Goal: Check status: Check status

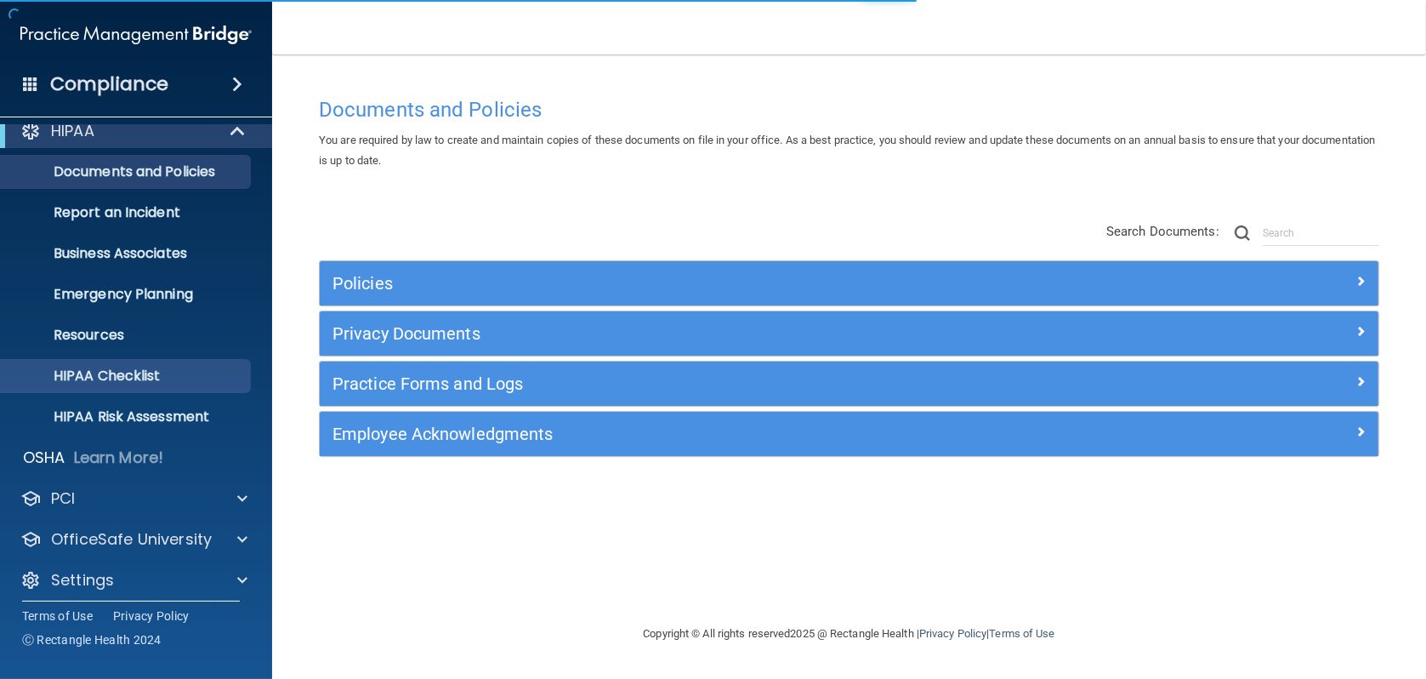
scroll to position [26, 0]
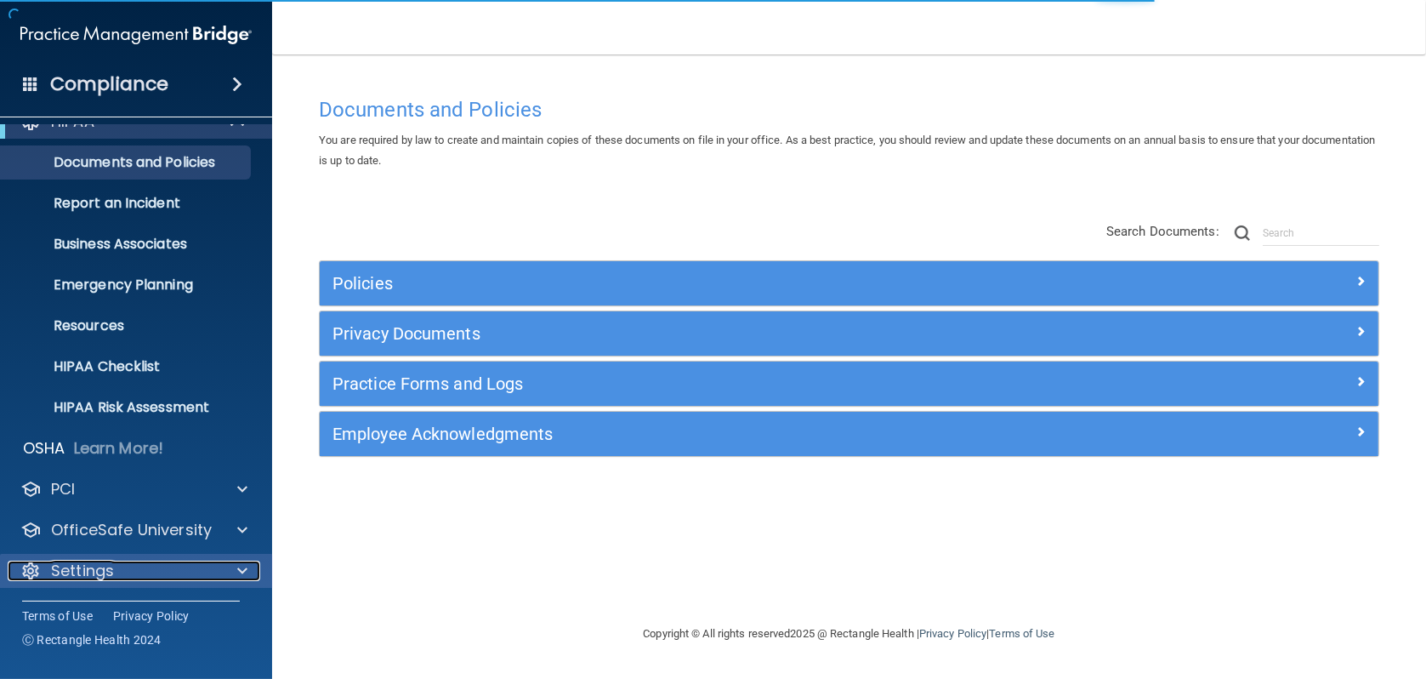
click at [241, 571] on span at bounding box center [242, 570] width 10 height 20
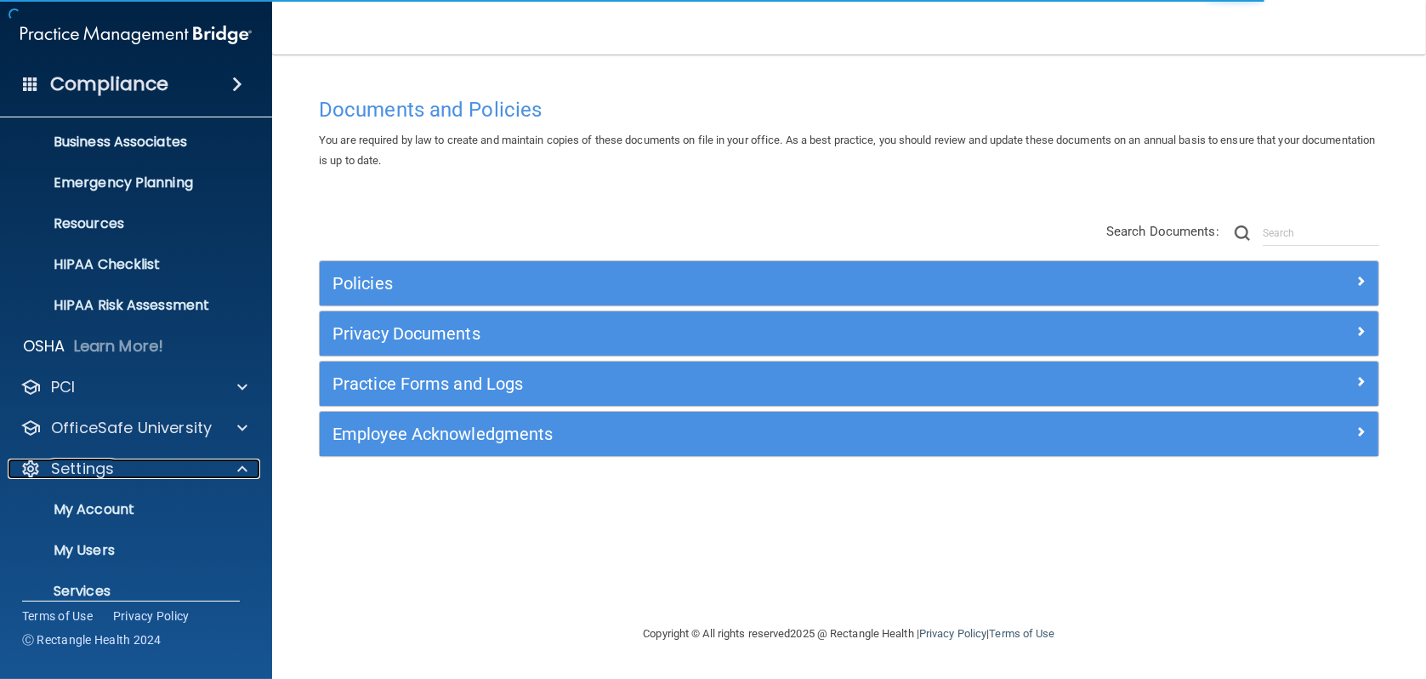
scroll to position [189, 0]
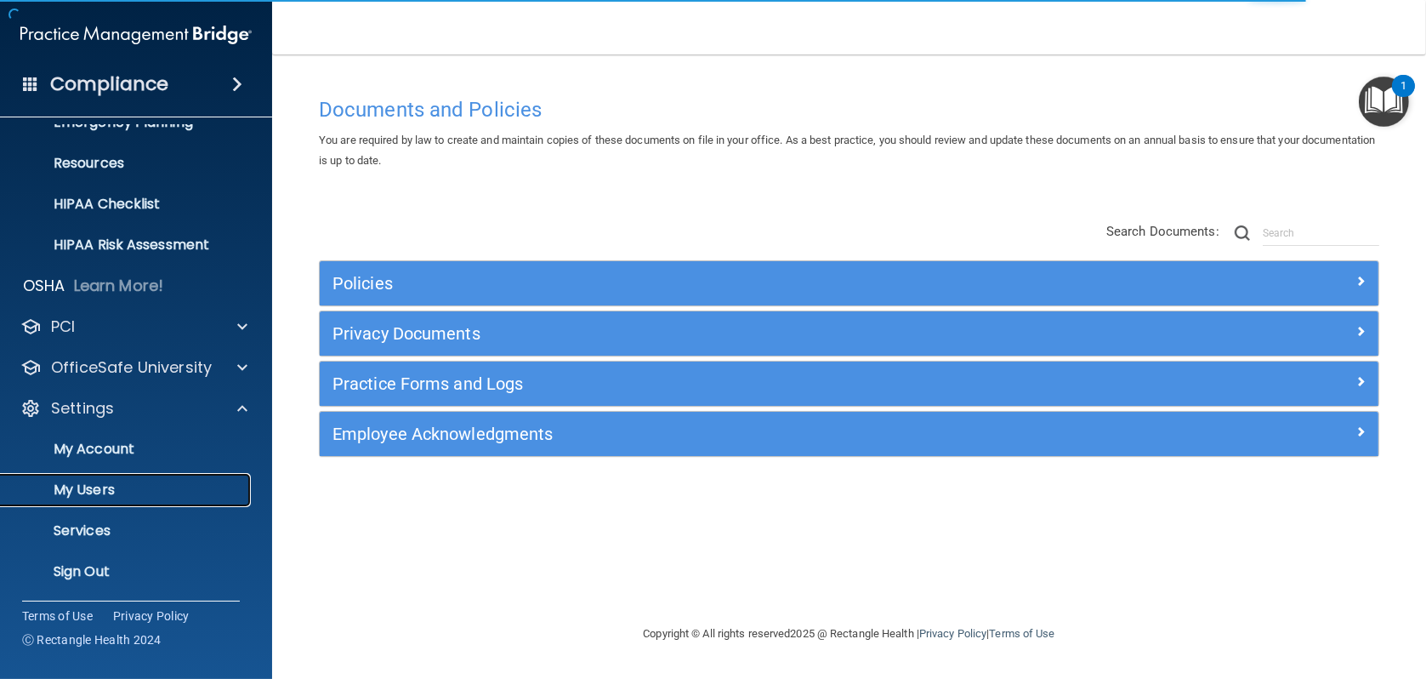
click at [99, 489] on p "My Users" at bounding box center [127, 489] width 232 height 17
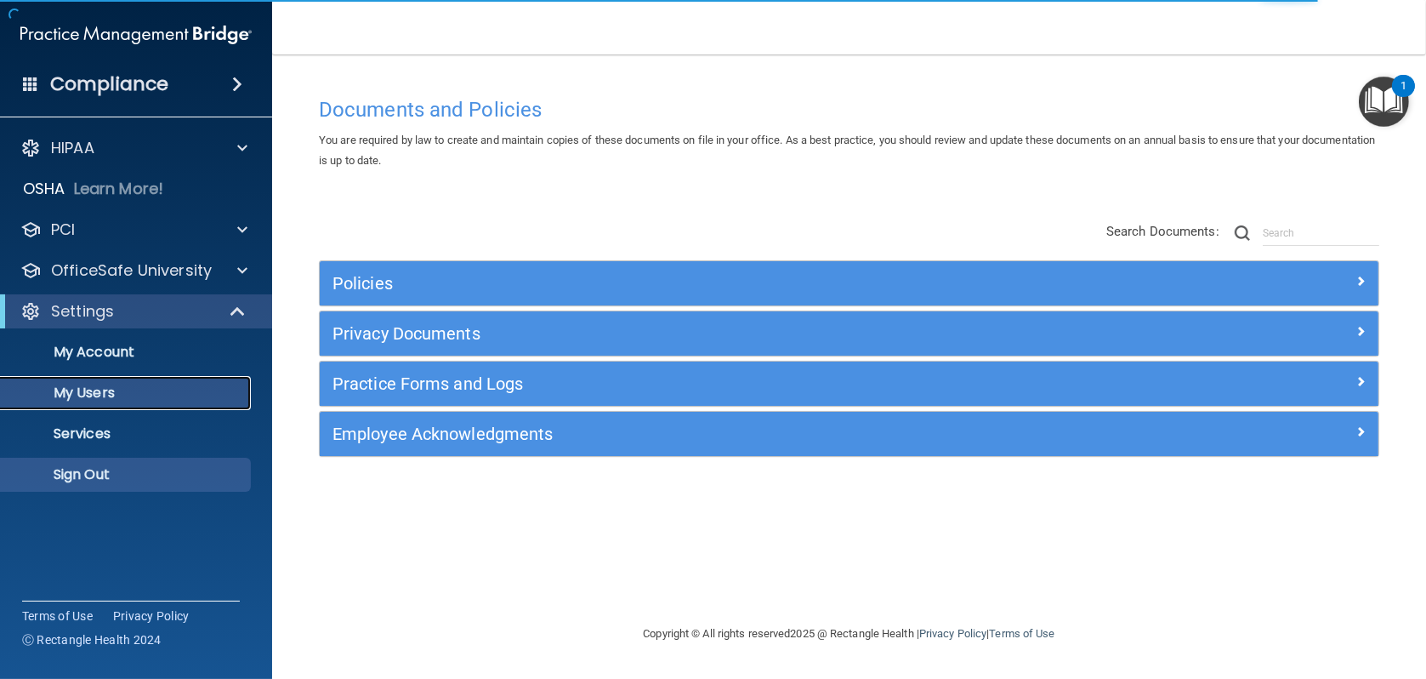
select select "20"
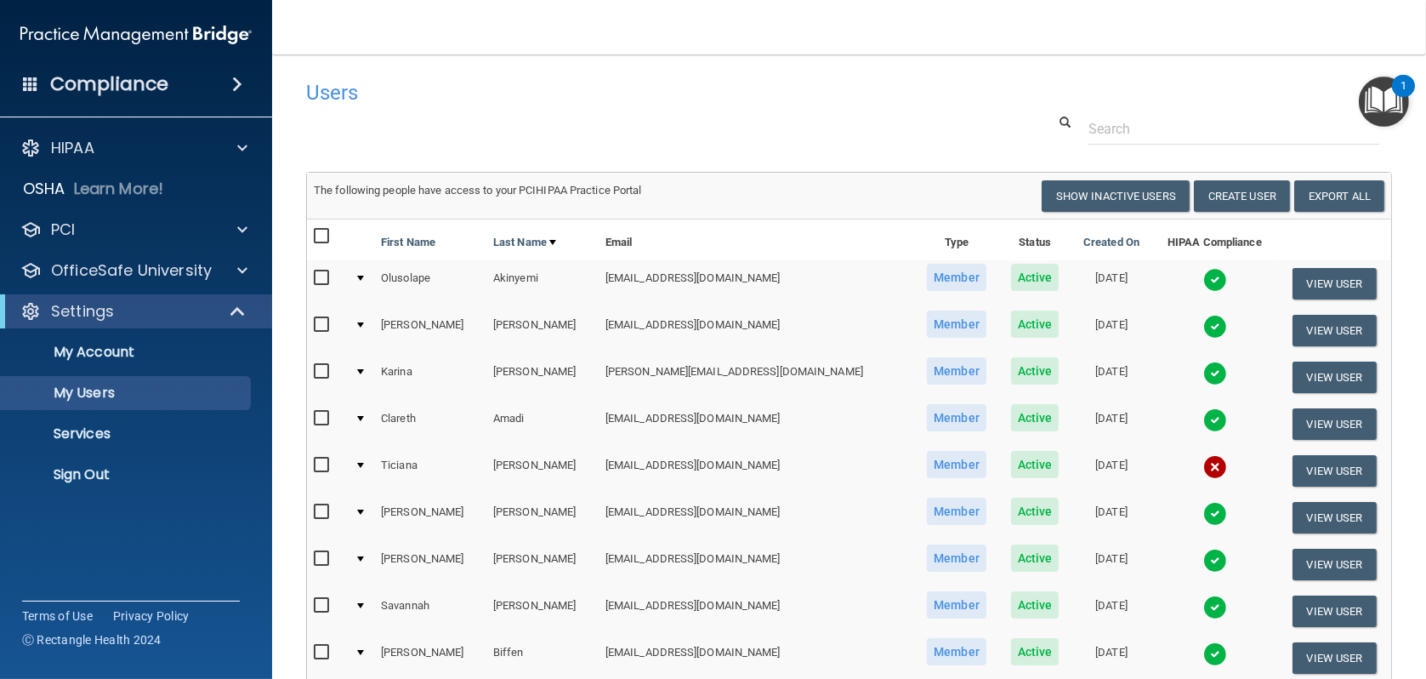
click at [1203, 466] on img at bounding box center [1215, 467] width 24 height 24
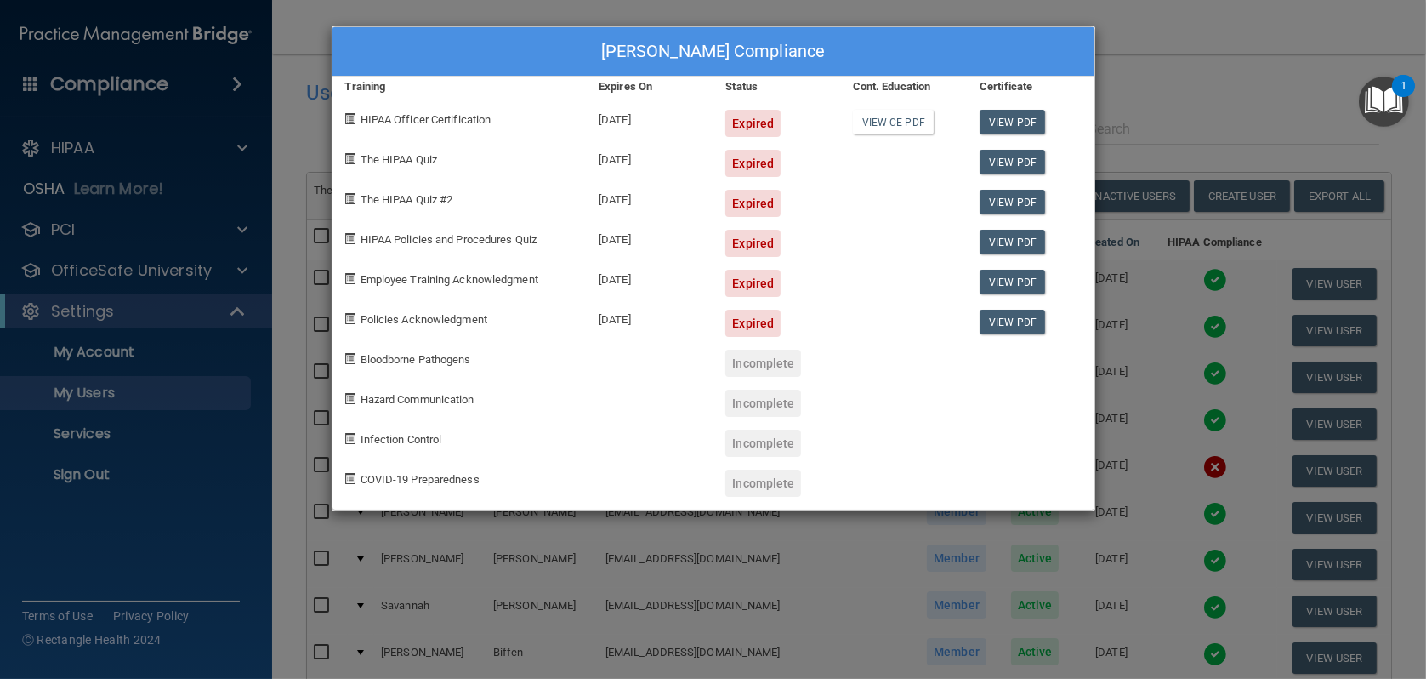
click at [1173, 102] on div "[PERSON_NAME] Compliance Training Expires On Status Cont. Education Certificate…" at bounding box center [713, 339] width 1426 height 679
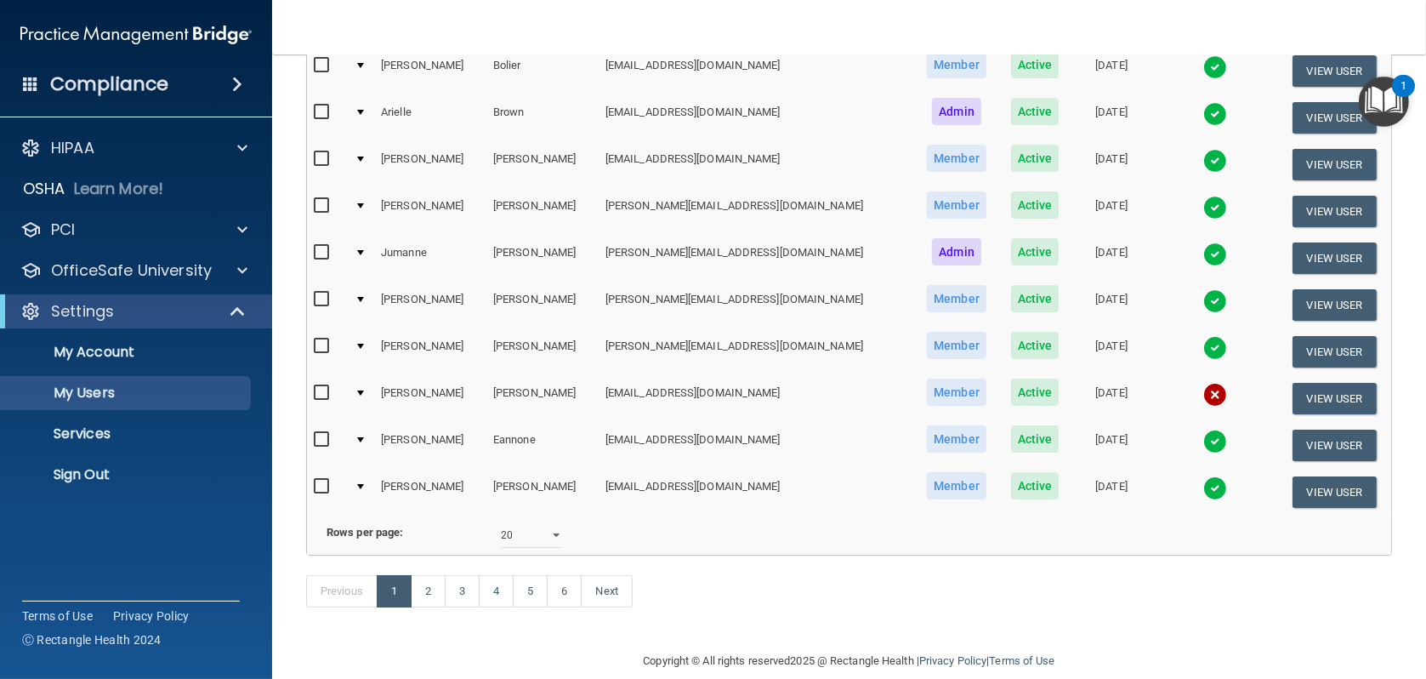
scroll to position [720, 0]
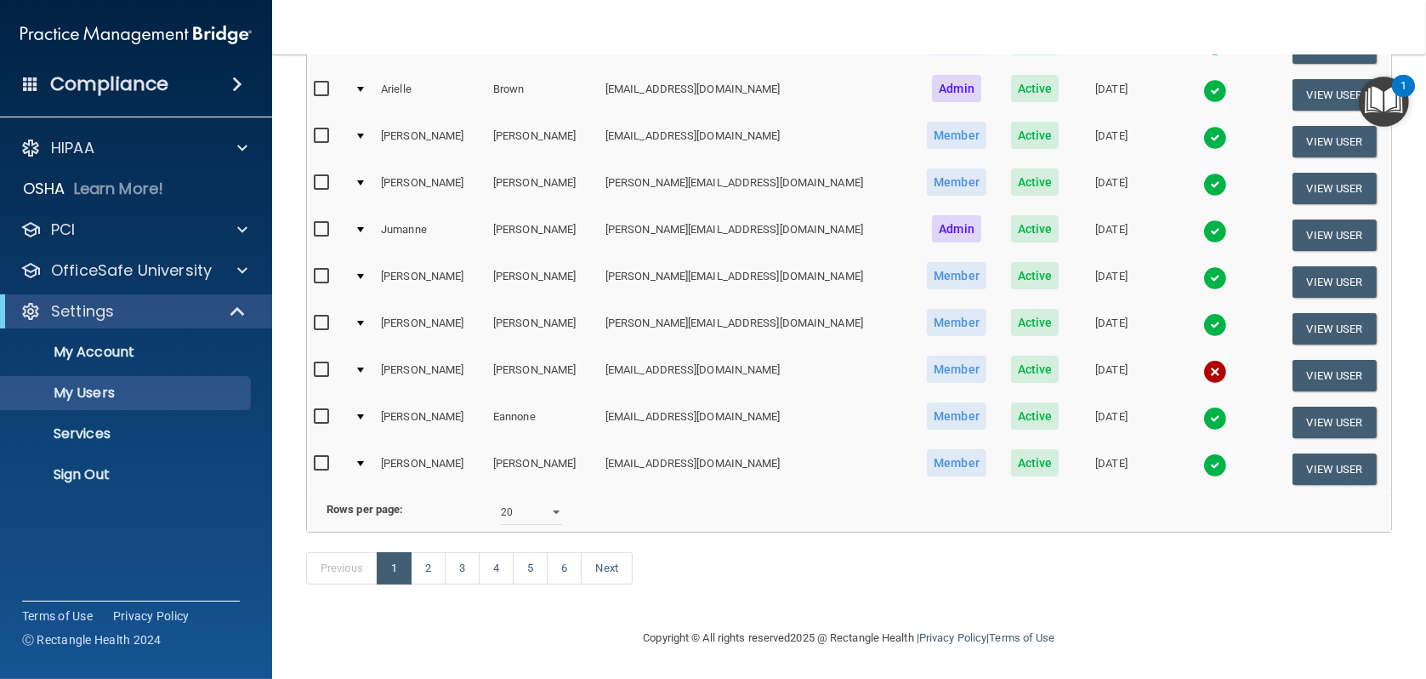
drag, startPoint x: 1178, startPoint y: 350, endPoint x: 1155, endPoint y: 352, distance: 23.0
click at [1203, 360] on img at bounding box center [1215, 372] width 24 height 24
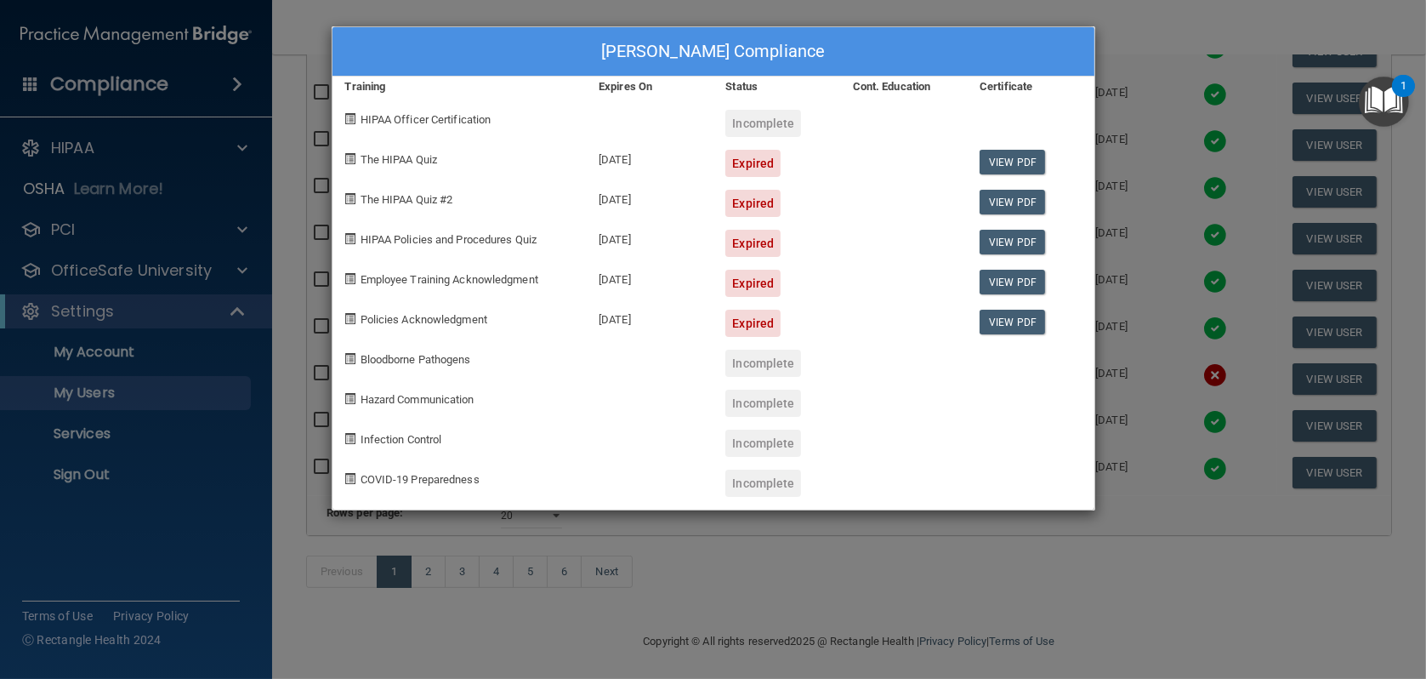
click at [1120, 236] on div "[PERSON_NAME] Compliance Training Expires On Status Cont. Education Certificate…" at bounding box center [713, 339] width 1426 height 679
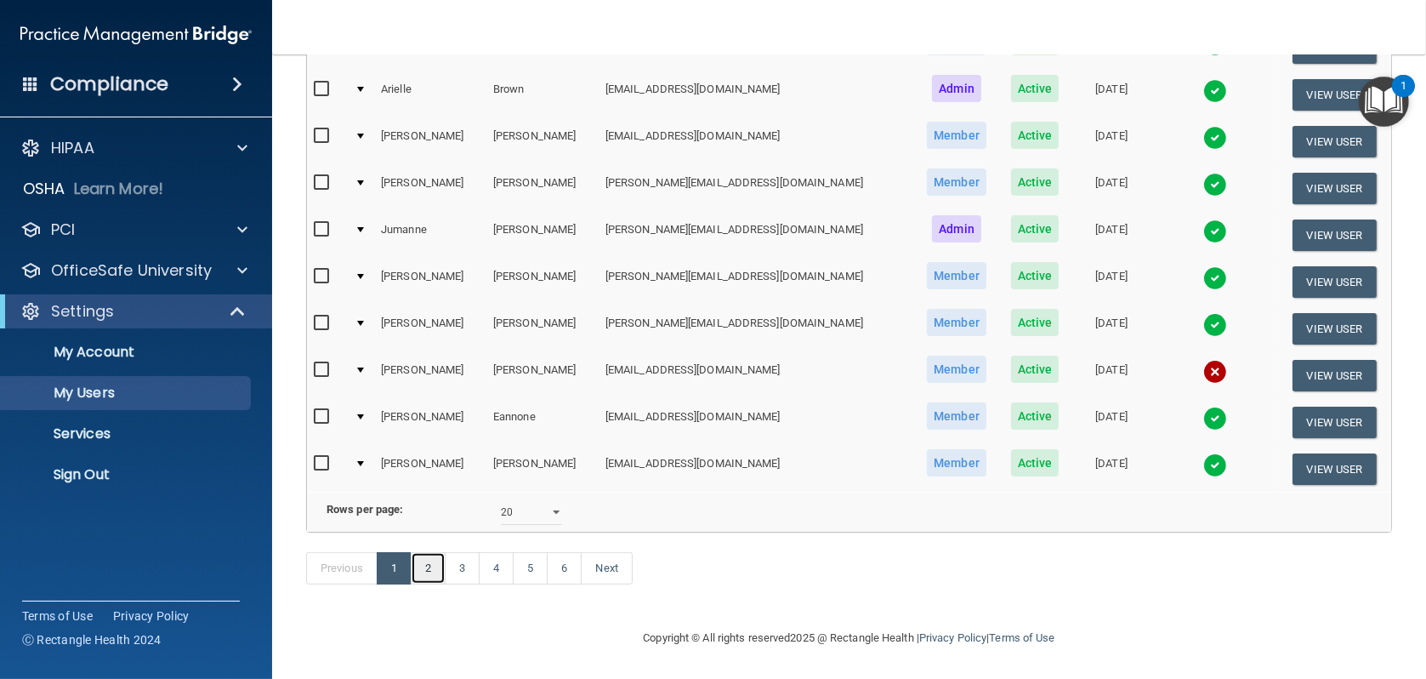
click at [432, 569] on link "2" at bounding box center [428, 568] width 35 height 32
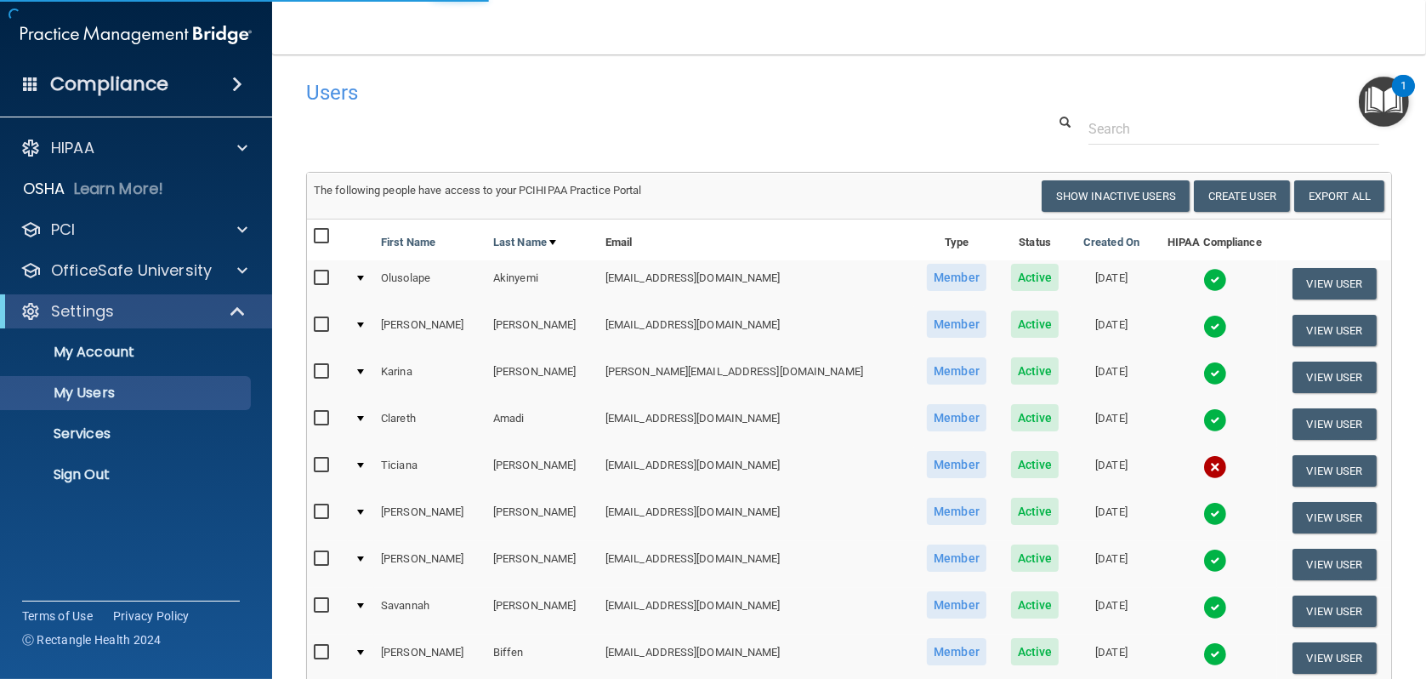
select select "20"
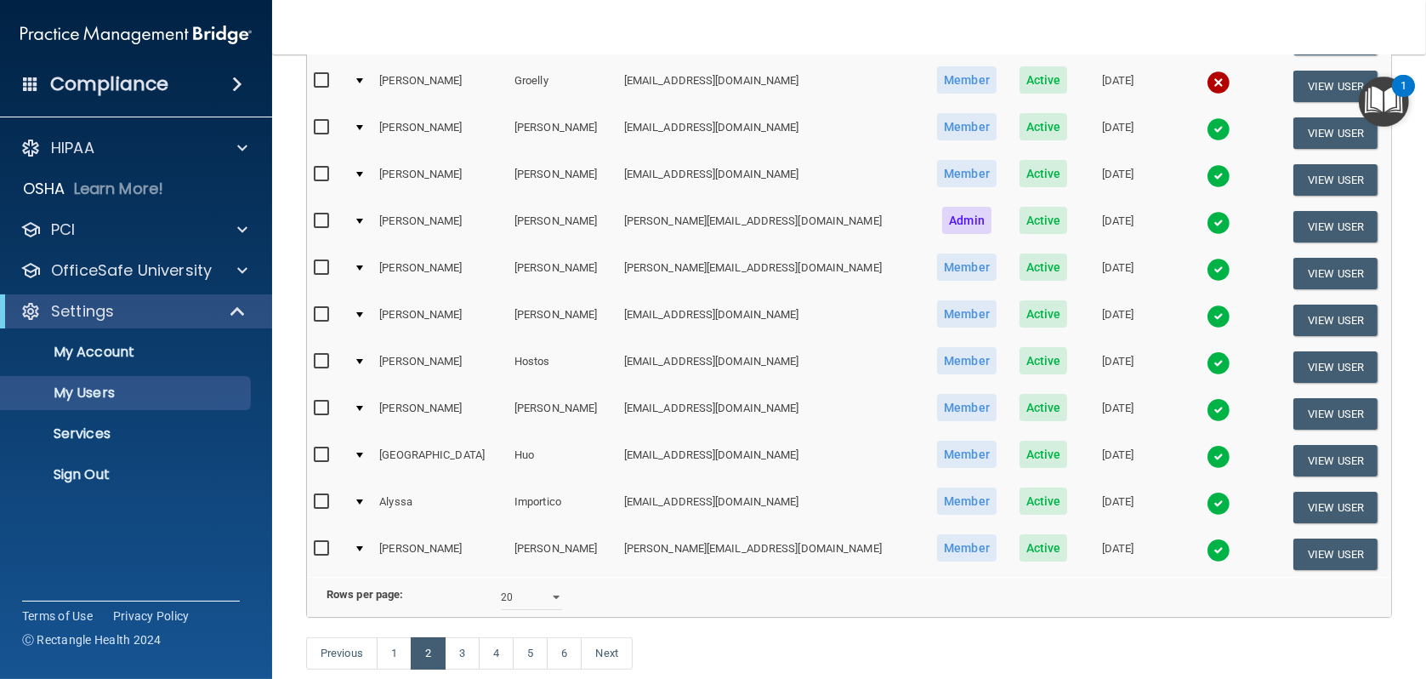
scroll to position [680, 0]
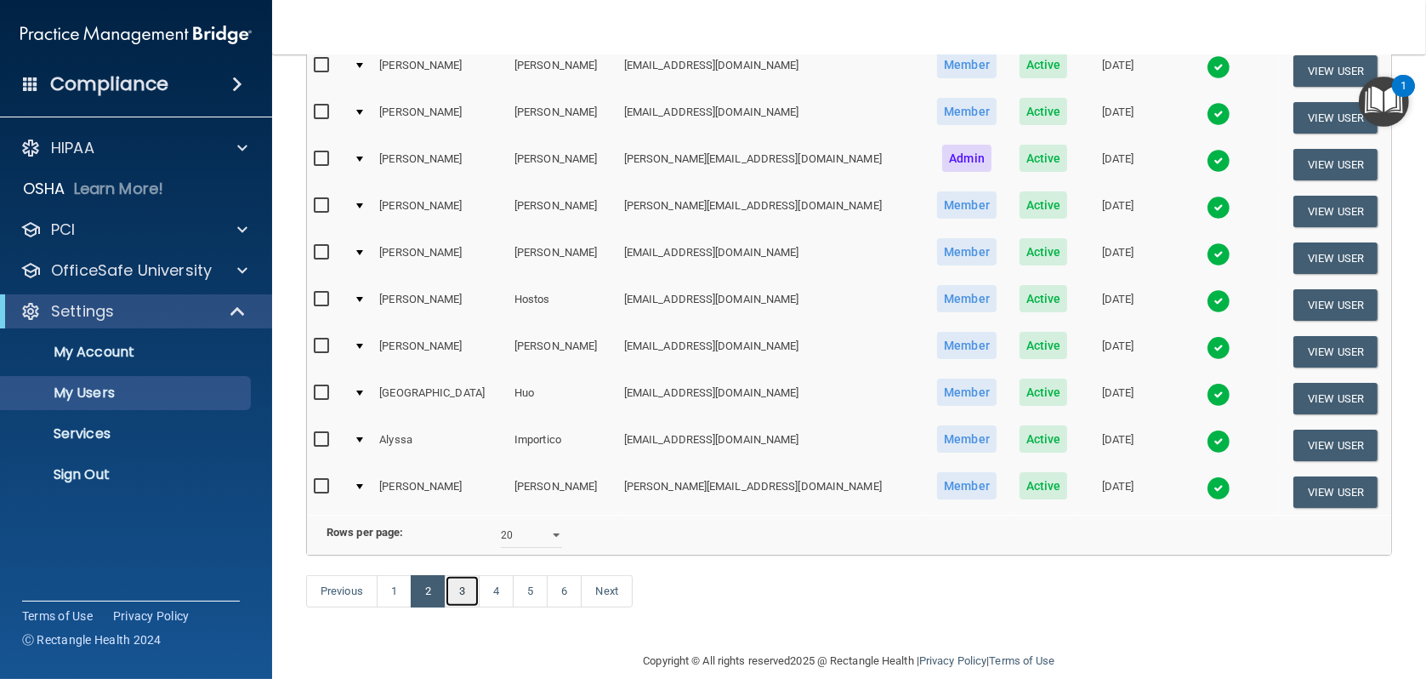
click at [468, 607] on link "3" at bounding box center [462, 591] width 35 height 32
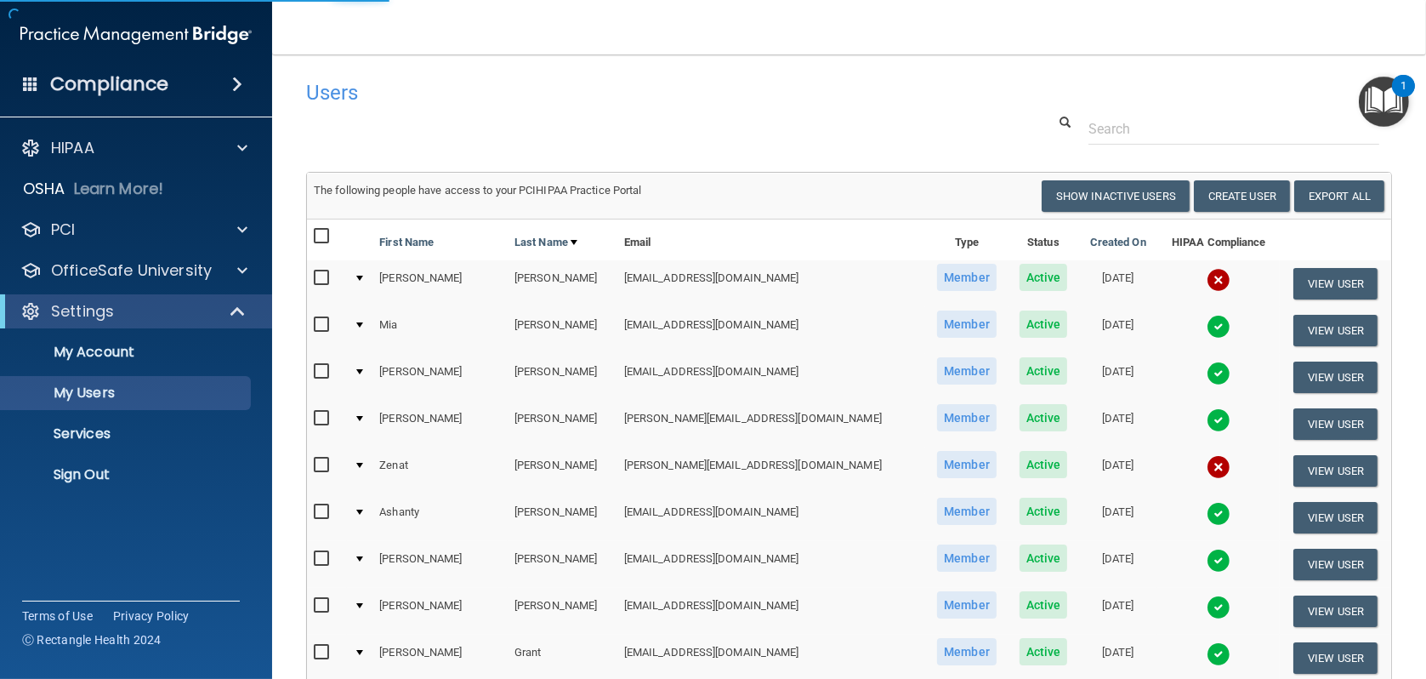
select select "20"
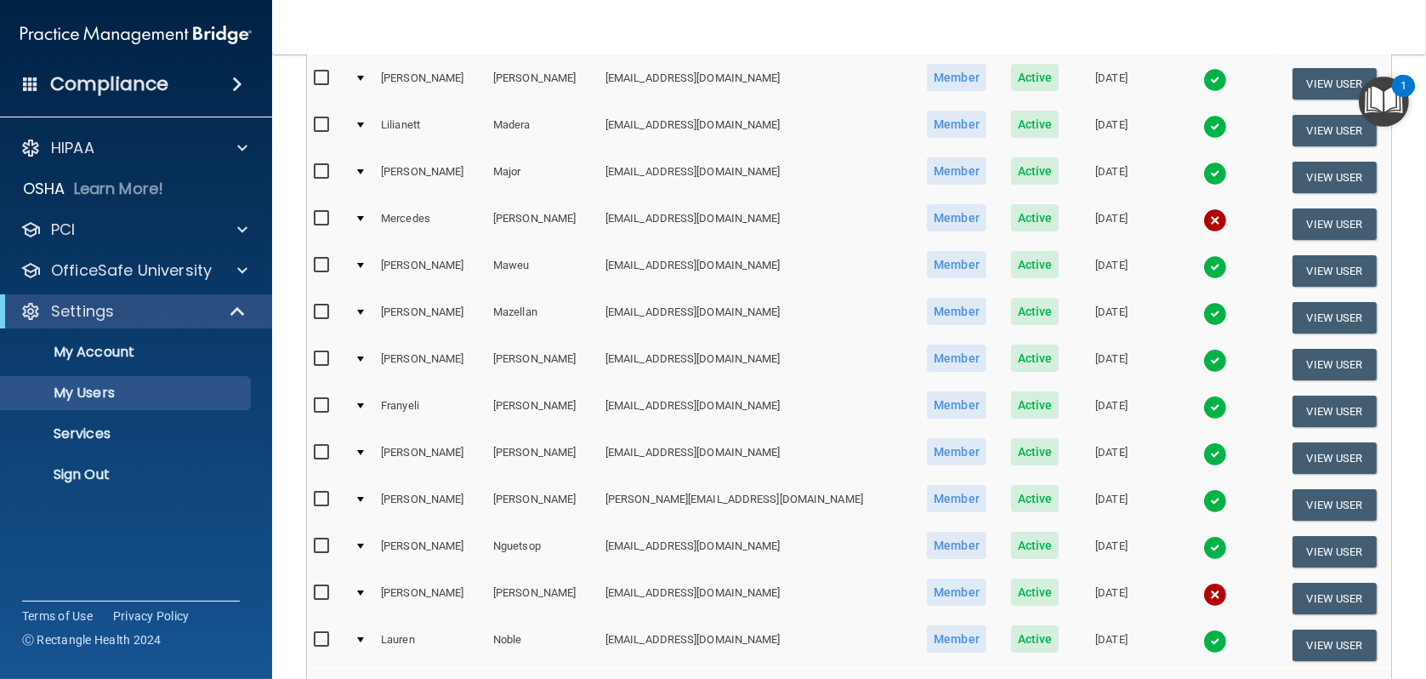
scroll to position [720, 0]
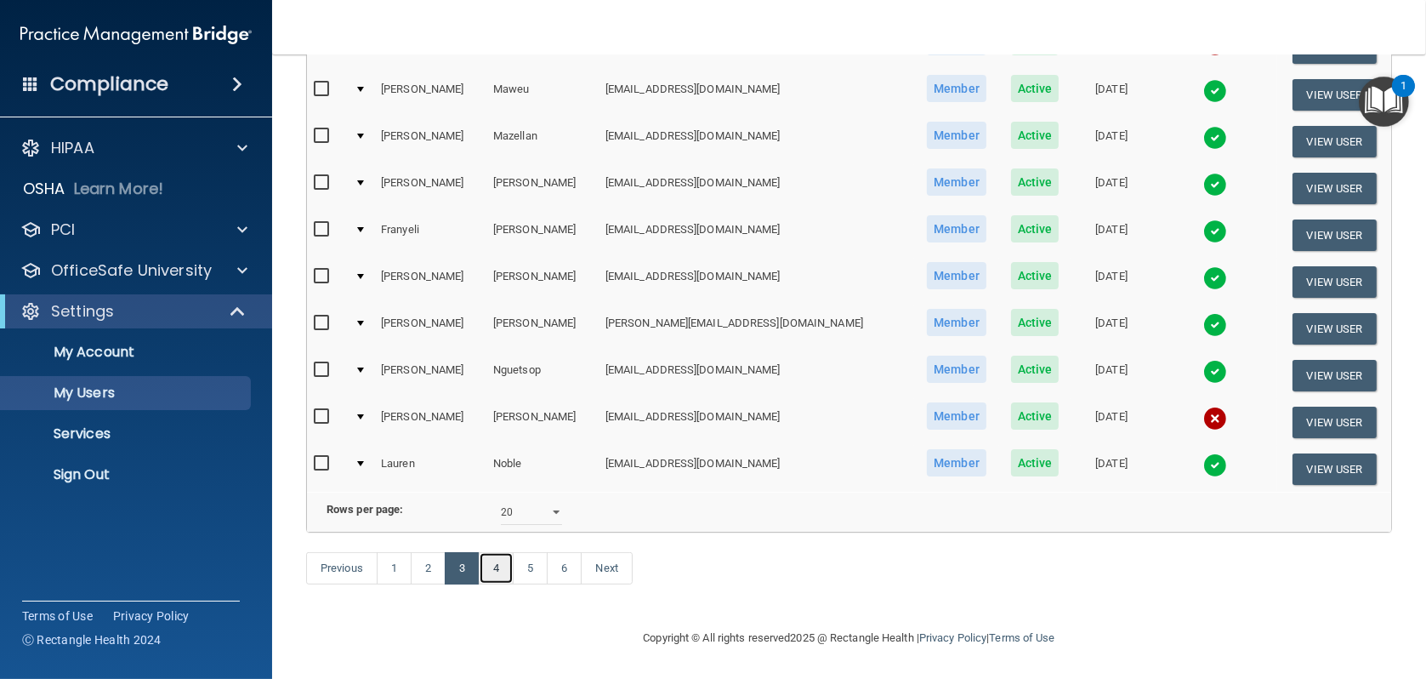
click at [488, 567] on link "4" at bounding box center [496, 568] width 35 height 32
select select "20"
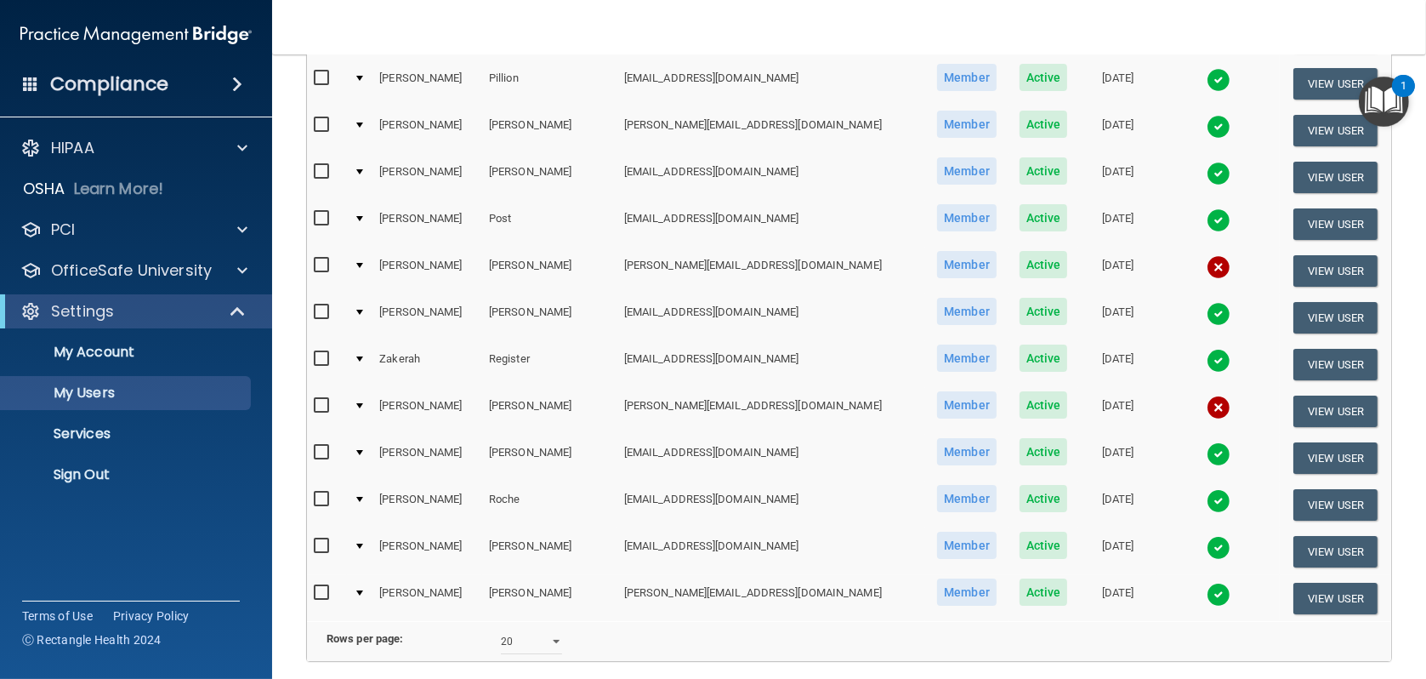
scroll to position [595, 0]
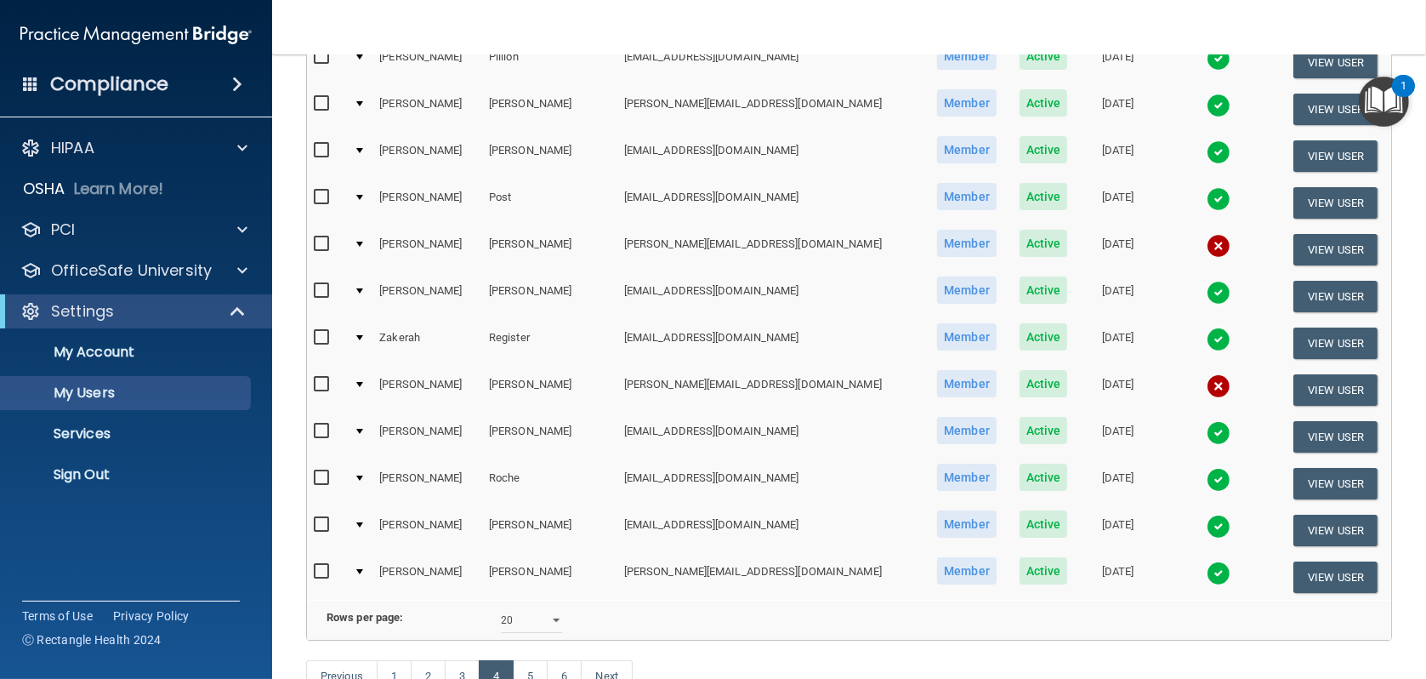
click at [1207, 382] on img at bounding box center [1219, 386] width 24 height 24
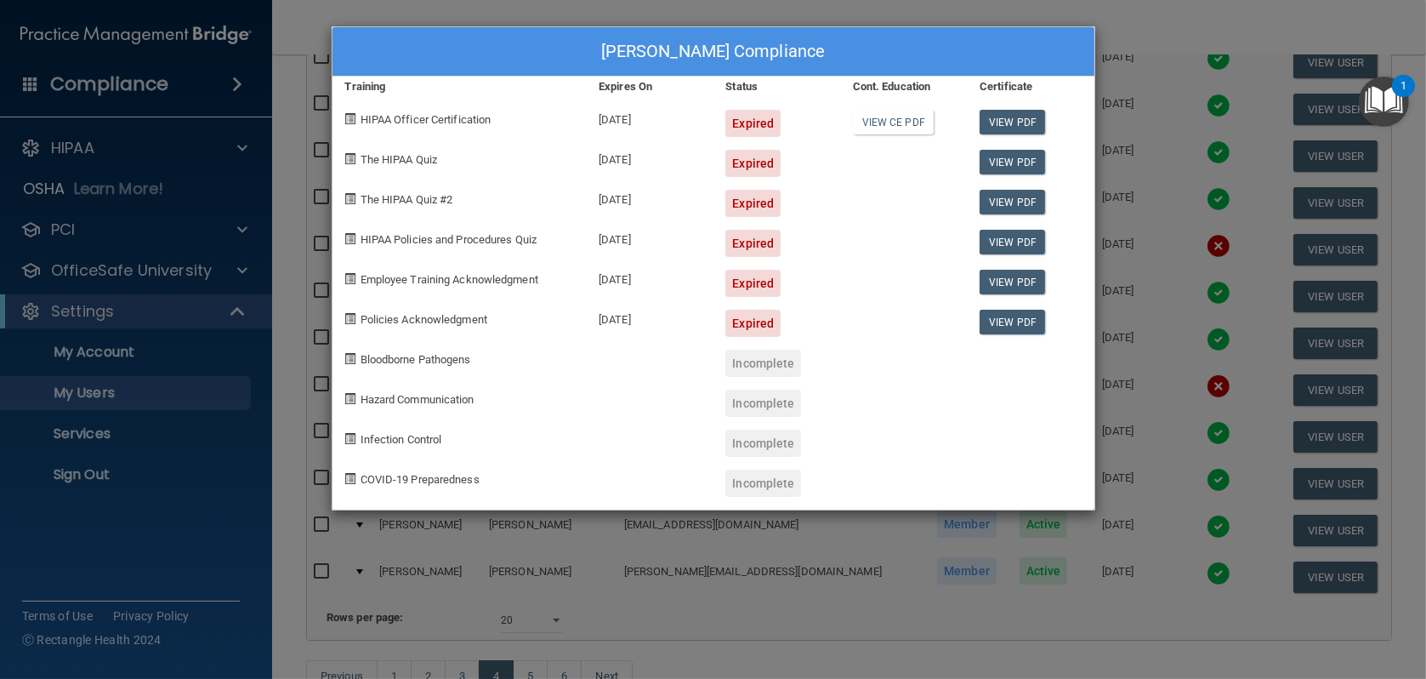
click at [1129, 384] on div "[PERSON_NAME] Compliance Training Expires On Status Cont. Education Certificate…" at bounding box center [713, 339] width 1426 height 679
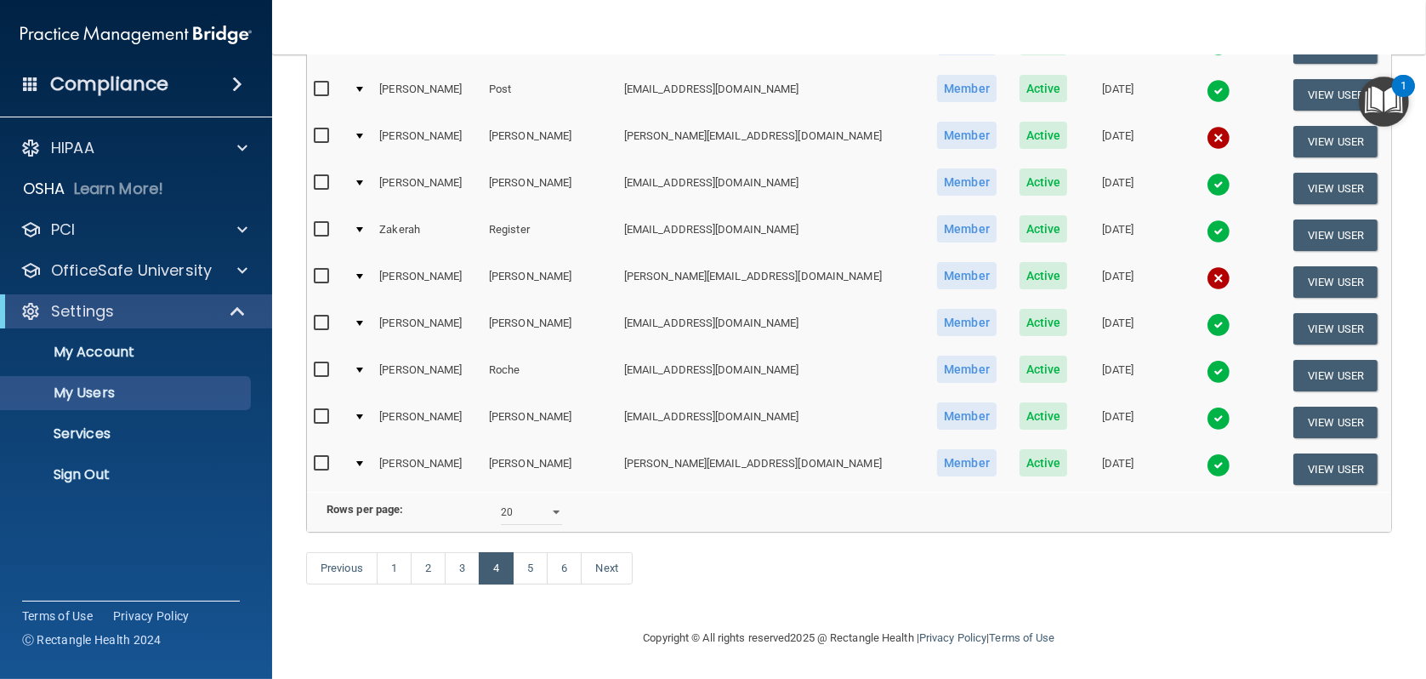
scroll to position [720, 0]
click at [531, 582] on link "5" at bounding box center [530, 568] width 35 height 32
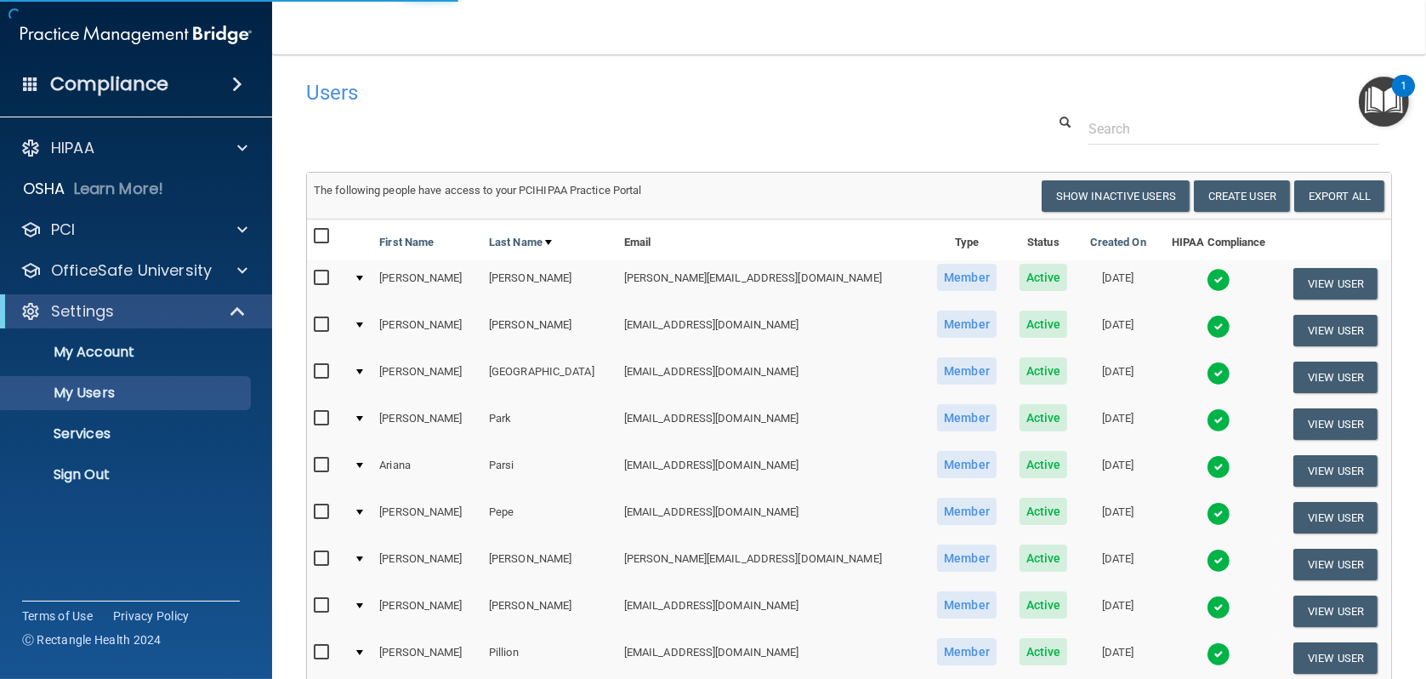
select select "20"
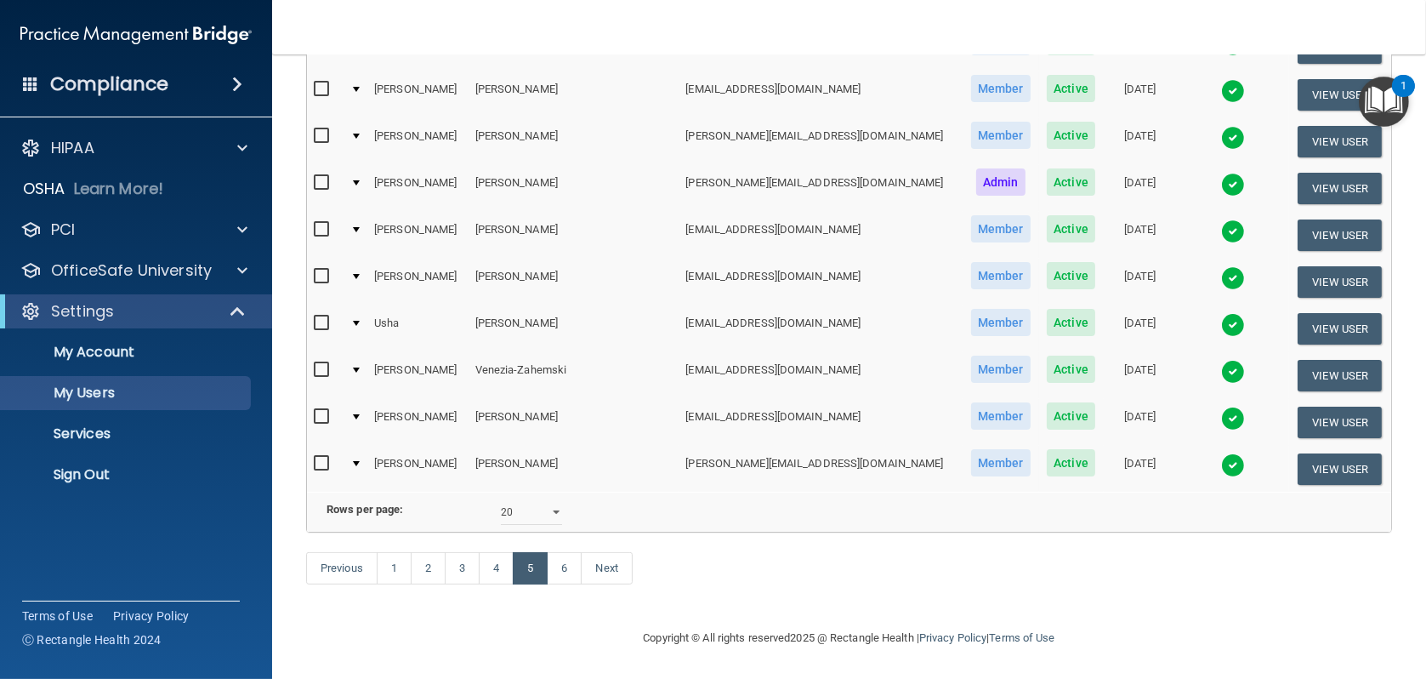
scroll to position [720, 0]
click at [574, 574] on link "6" at bounding box center [564, 568] width 35 height 32
select select "20"
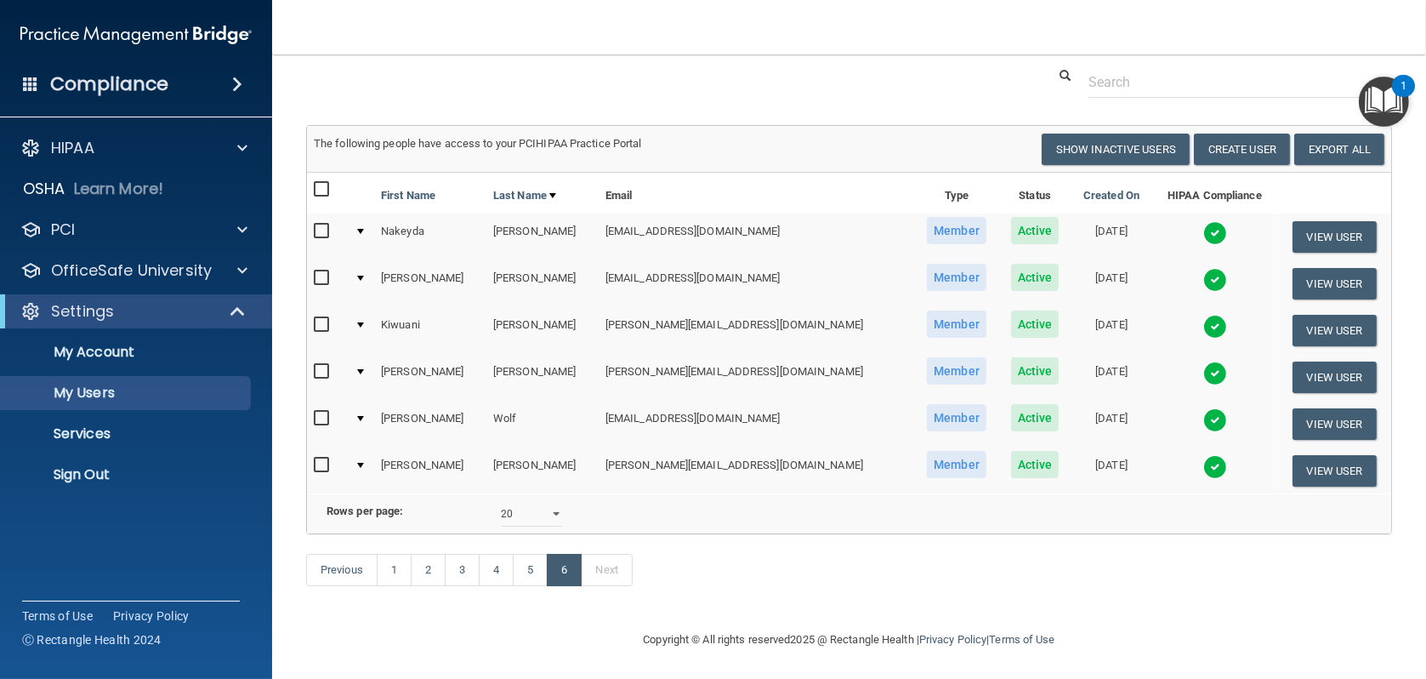
scroll to position [71, 0]
